Goal: Transaction & Acquisition: Purchase product/service

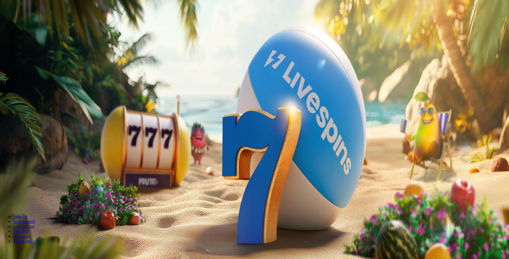
click at [41, 125] on input "***" at bounding box center [21, 127] width 39 height 5
type input "*"
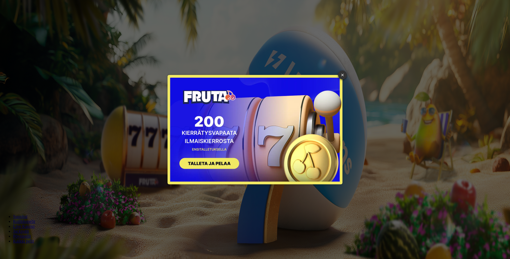
type input "**"
click at [212, 162] on button "SIGN UP" at bounding box center [206, 164] width 69 height 17
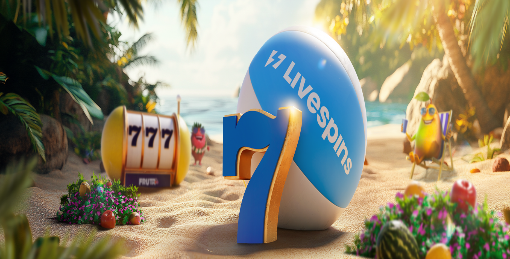
click at [41, 129] on input "***" at bounding box center [21, 131] width 39 height 5
type input "*"
type input "**"
click at [37, 140] on span "TALLETA JA PELAA" at bounding box center [20, 142] width 33 height 4
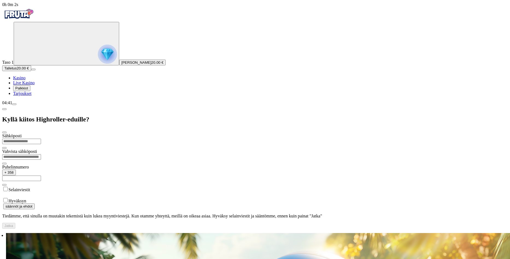
click at [41, 139] on input "email" at bounding box center [21, 141] width 39 height 5
type input "**********"
click at [41, 154] on input "email" at bounding box center [21, 156] width 39 height 5
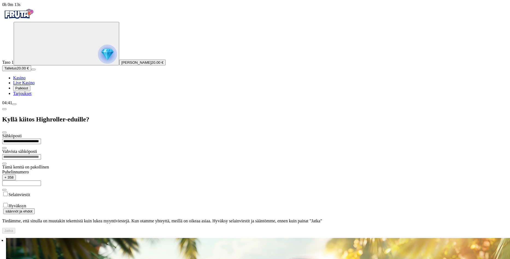
drag, startPoint x: 126, startPoint y: 34, endPoint x: 75, endPoint y: 40, distance: 51.5
click at [41, 139] on input "**********" at bounding box center [21, 141] width 39 height 5
click at [41, 154] on input "email" at bounding box center [21, 156] width 39 height 5
paste input "**********"
type input "**********"
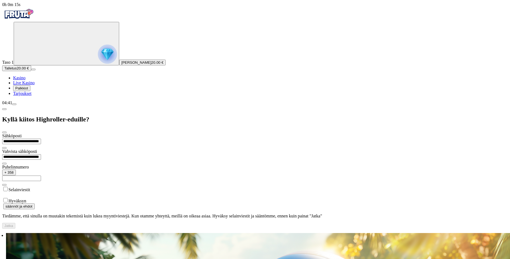
click at [41, 176] on input "text" at bounding box center [21, 178] width 39 height 5
type input "*********"
click at [15, 223] on button "Jatka" at bounding box center [8, 226] width 13 height 6
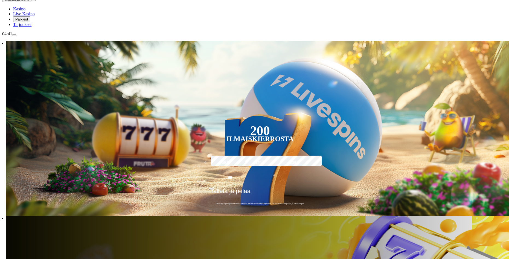
scroll to position [82, 0]
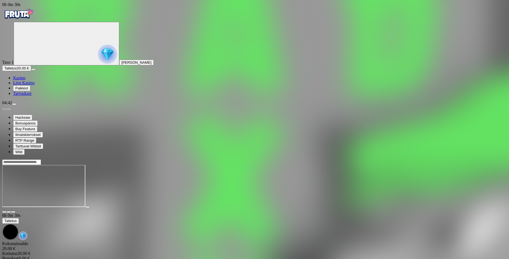
click at [13, 212] on span "fullscreen icon" at bounding box center [13, 212] width 0 height 0
click at [41, 159] on input "Search" at bounding box center [21, 161] width 39 height 5
type input "*"
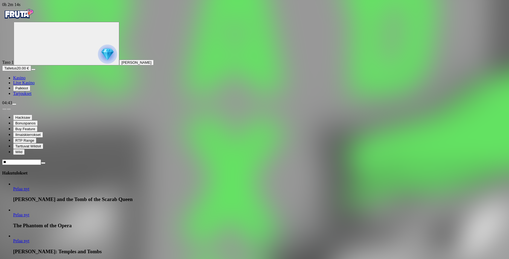
type input "*"
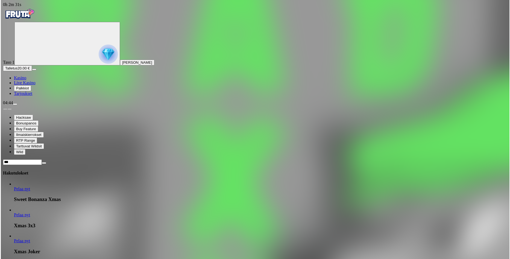
scroll to position [82, 0]
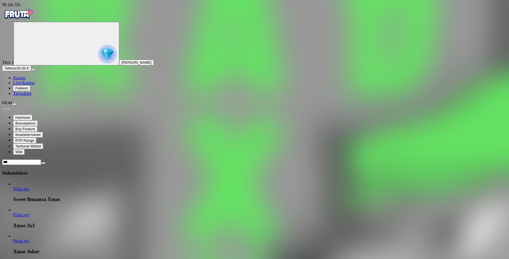
type input "***"
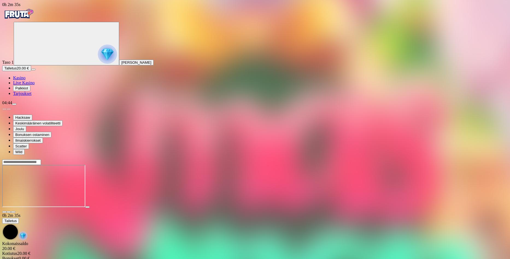
click at [13, 212] on span "fullscreen icon" at bounding box center [13, 212] width 0 height 0
click at [41, 159] on input "Search" at bounding box center [21, 161] width 39 height 5
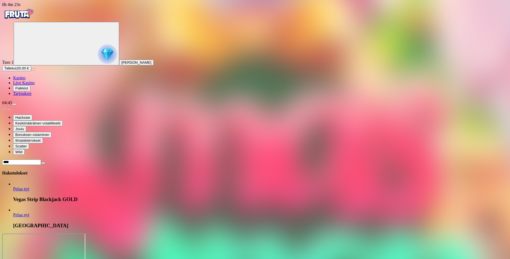
type input "***"
click at [29, 212] on link "Pelaa nyt" at bounding box center [21, 214] width 16 height 5
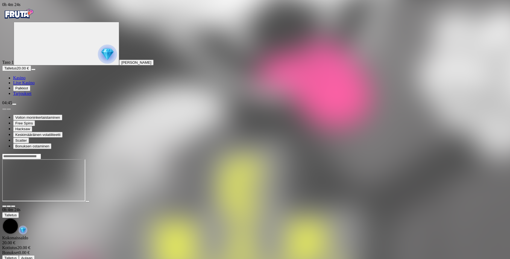
click at [15, 205] on button "button" at bounding box center [13, 206] width 4 height 2
click at [41, 154] on input "Search" at bounding box center [21, 156] width 39 height 5
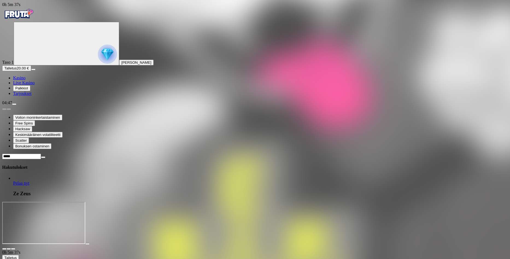
type input "*****"
click at [29, 181] on span "Pelaa nyt" at bounding box center [21, 183] width 16 height 5
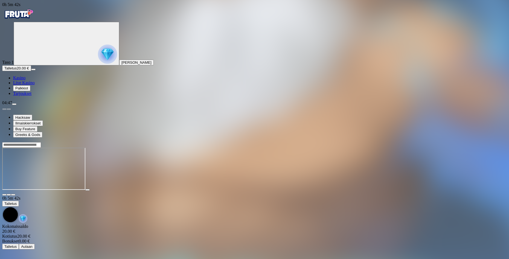
click at [13, 195] on span "fullscreen icon" at bounding box center [13, 195] width 0 height 0
click at [28, 90] on span "Palkkiot" at bounding box center [21, 88] width 13 height 4
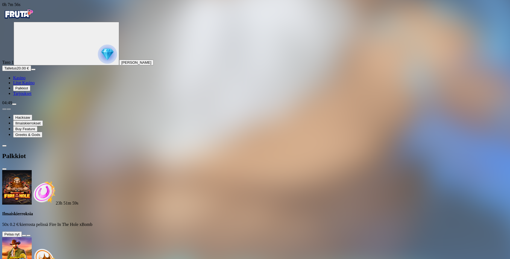
click at [26, 235] on button at bounding box center [24, 236] width 4 height 2
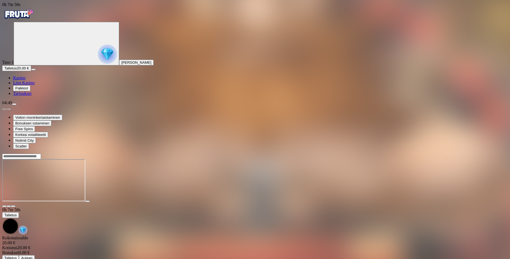
drag, startPoint x: 482, startPoint y: 46, endPoint x: 496, endPoint y: 69, distance: 27.0
click at [13, 206] on span "fullscreen icon" at bounding box center [13, 206] width 0 height 0
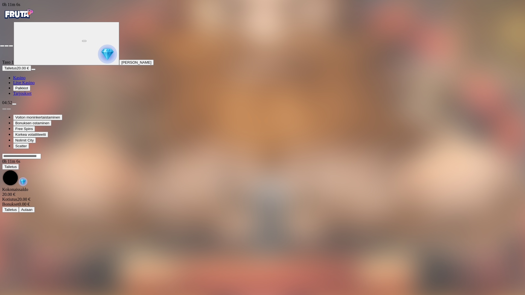
click at [2, 46] on span "close icon" at bounding box center [2, 46] width 0 height 0
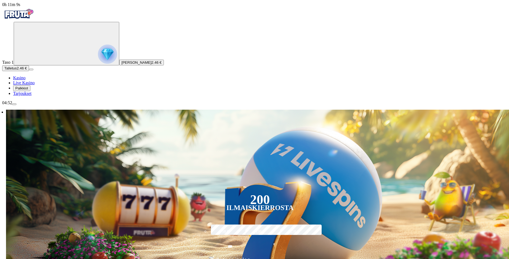
click at [24, 90] on span "Palkkiot" at bounding box center [21, 88] width 13 height 4
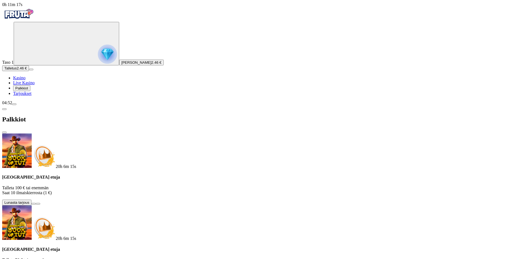
click at [4, 132] on span "close icon" at bounding box center [4, 132] width 0 height 0
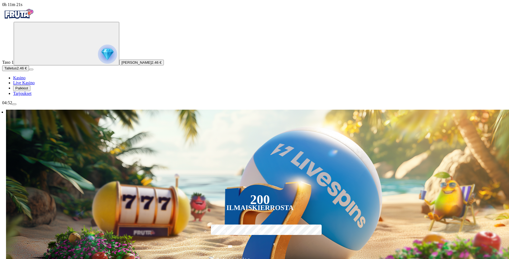
click at [25, 91] on button "Palkkiot" at bounding box center [21, 88] width 17 height 6
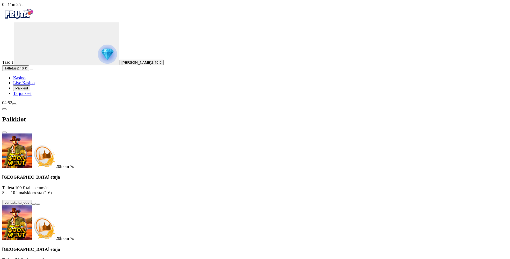
click at [36, 203] on button at bounding box center [33, 204] width 4 height 2
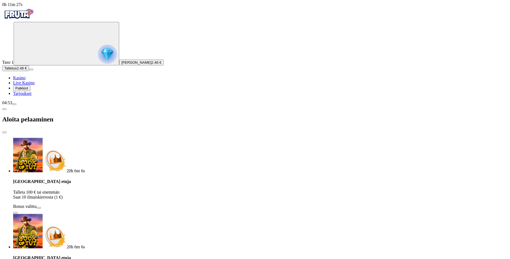
click at [4, 132] on span "close icon" at bounding box center [4, 132] width 0 height 0
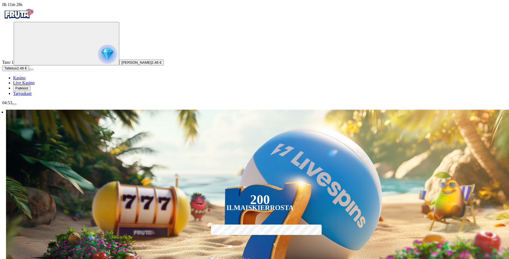
click at [28, 90] on span "Palkkiot" at bounding box center [21, 88] width 13 height 4
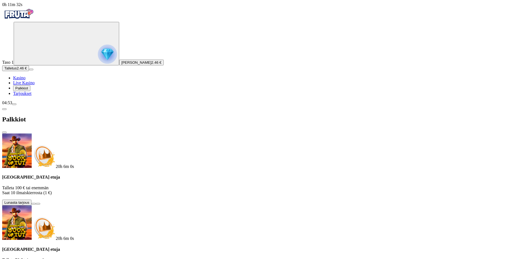
click at [28, 90] on span "Palkkiot" at bounding box center [21, 88] width 13 height 4
drag, startPoint x: 32, startPoint y: 250, endPoint x: 28, endPoint y: 251, distance: 3.4
click at [22, 7] on span "0h 11m 54s" at bounding box center [12, 4] width 20 height 5
click at [14, 104] on span "menu icon" at bounding box center [14, 104] width 0 height 0
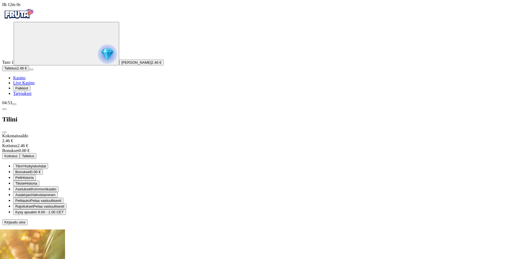
click at [14, 104] on span "menu icon" at bounding box center [14, 104] width 0 height 0
click at [4, 132] on span "close icon" at bounding box center [4, 132] width 0 height 0
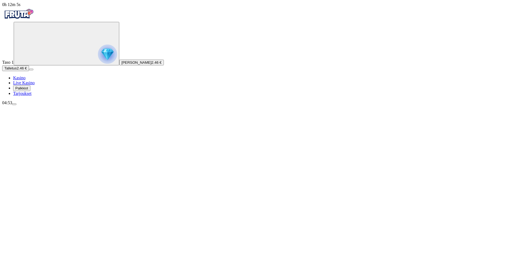
drag, startPoint x: 247, startPoint y: 115, endPoint x: 44, endPoint y: 135, distance: 204.4
drag, startPoint x: 148, startPoint y: 129, endPoint x: 21, endPoint y: 146, distance: 129.1
click at [151, 65] on span "2.46 €" at bounding box center [156, 62] width 10 height 4
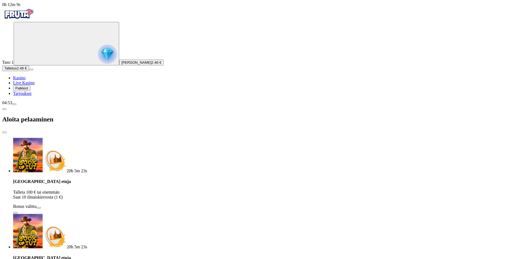
click at [30, 96] on span "Tarjoukset" at bounding box center [22, 93] width 18 height 5
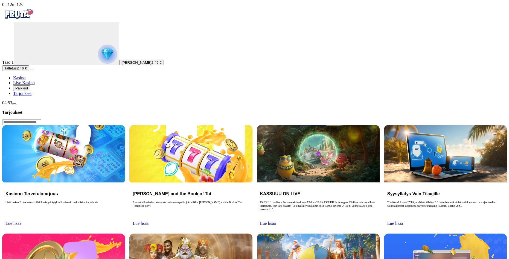
click at [14, 104] on span "menu icon" at bounding box center [14, 104] width 0 height 0
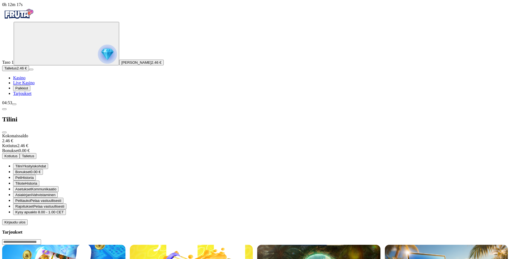
click at [36, 153] on button "Talletus" at bounding box center [28, 156] width 17 height 6
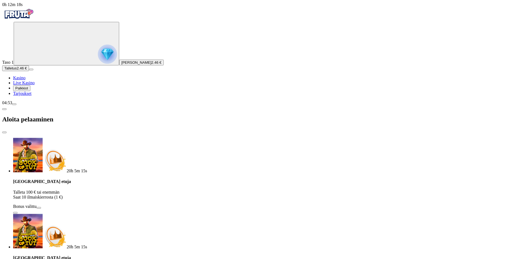
type input "*"
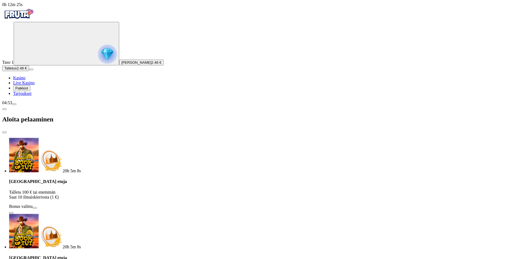
drag, startPoint x: 139, startPoint y: 62, endPoint x: 82, endPoint y: 61, distance: 56.6
click at [85, 179] on div "Talletuksella etuja Talleta 100 € tai enemmän Saat 10 ilmaiskierrosta (1 €) Bon…" at bounding box center [256, 196] width 495 height 35
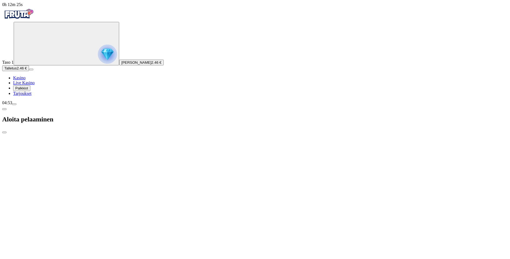
drag, startPoint x: 105, startPoint y: 60, endPoint x: 113, endPoint y: 47, distance: 15.3
click at [72, 138] on div "20h 5m 8s Talletuksella etuja Talleta 100 € tai enemmän Saat 10 ilmaiskierrosta…" at bounding box center [255, 252] width 506 height 229
click at [4, 132] on span "close icon" at bounding box center [4, 132] width 0 height 0
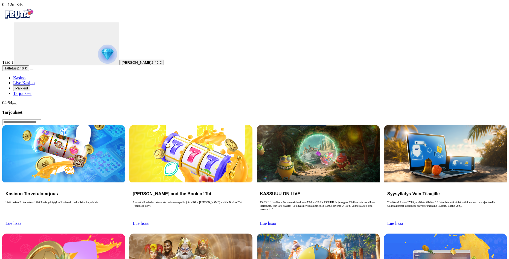
click at [14, 104] on span "menu icon" at bounding box center [14, 104] width 0 height 0
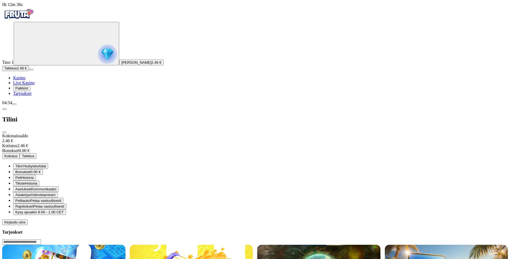
click at [17, 154] on span "Kotiutus" at bounding box center [10, 156] width 13 height 4
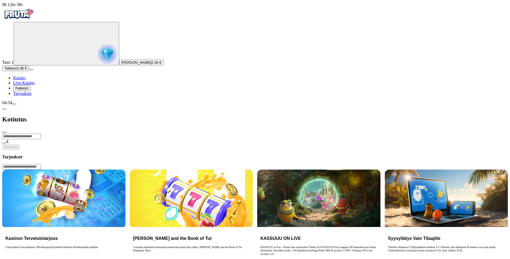
click at [41, 134] on input "number" at bounding box center [21, 136] width 39 height 5
type input "*"
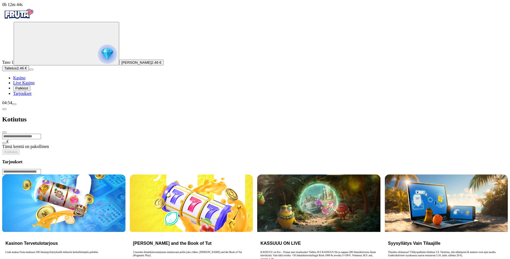
click at [4, 132] on span "close icon" at bounding box center [4, 132] width 0 height 0
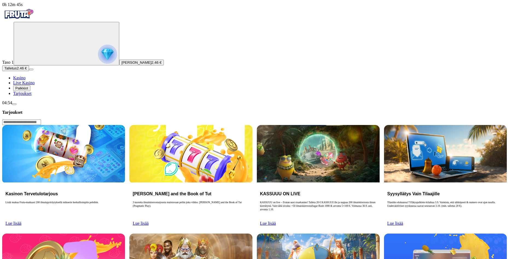
click at [151, 65] on span "2.46 €" at bounding box center [156, 62] width 10 height 4
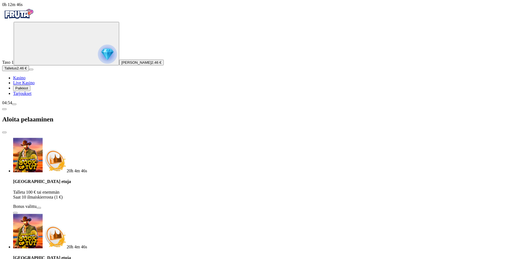
click at [121, 65] on span "[PERSON_NAME]" at bounding box center [136, 62] width 30 height 4
click at [4, 132] on span "close icon" at bounding box center [4, 132] width 0 height 0
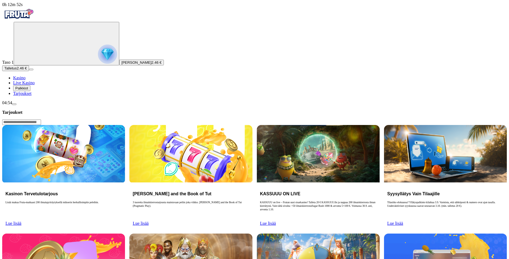
click at [121, 65] on span "[PERSON_NAME]" at bounding box center [136, 62] width 30 height 4
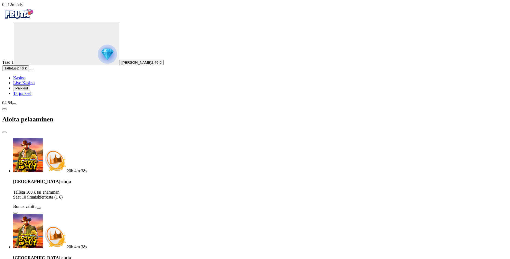
drag, startPoint x: 133, startPoint y: 178, endPoint x: 178, endPoint y: 193, distance: 47.7
drag, startPoint x: 151, startPoint y: 182, endPoint x: 162, endPoint y: 194, distance: 16.7
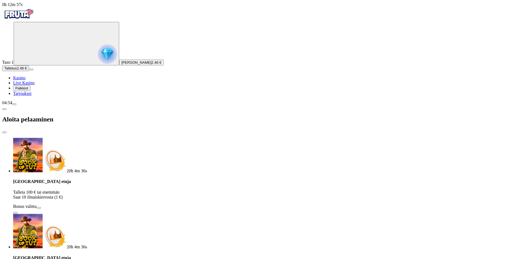
drag, startPoint x: 62, startPoint y: 169, endPoint x: 150, endPoint y: 215, distance: 100.2
click at [4, 132] on span "close icon" at bounding box center [4, 132] width 0 height 0
